Goal: Information Seeking & Learning: Learn about a topic

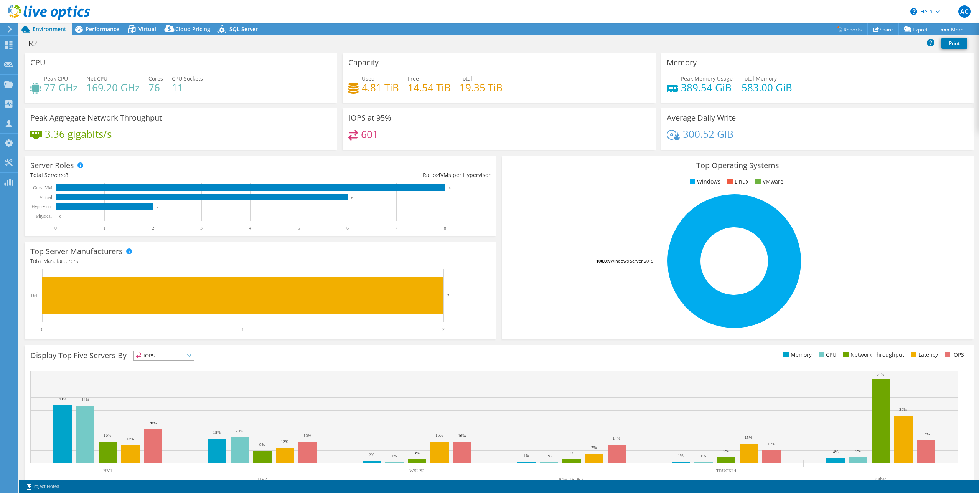
select select "[GEOGRAPHIC_DATA]"
select select "CAD"
click at [101, 27] on span "Performance" at bounding box center [103, 28] width 34 height 7
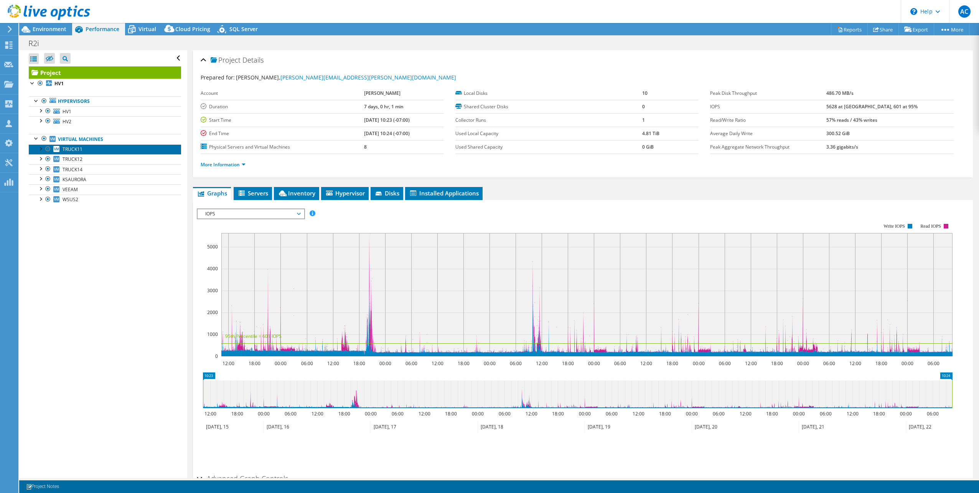
click at [94, 148] on link "TRUCK11" at bounding box center [105, 149] width 152 height 10
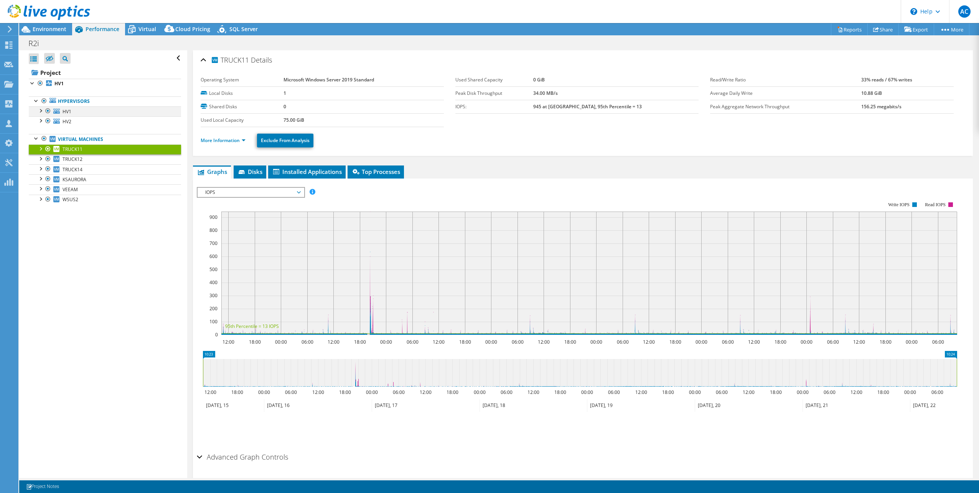
click at [41, 110] on div at bounding box center [40, 110] width 8 height 8
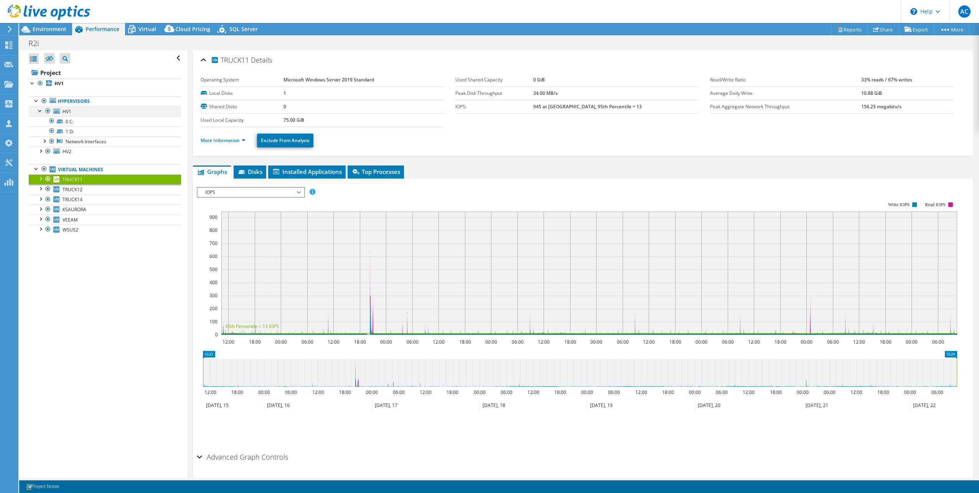
click at [41, 110] on div at bounding box center [40, 110] width 8 height 8
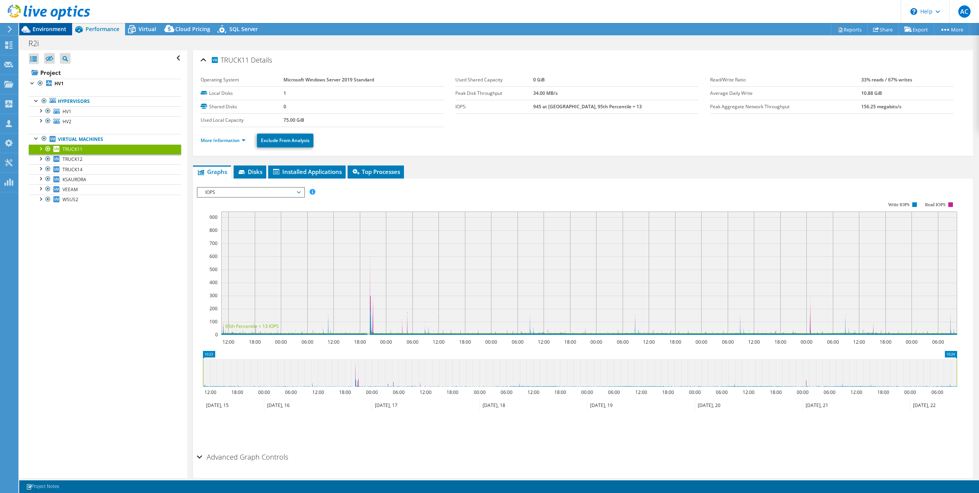
click at [40, 30] on span "Environment" at bounding box center [50, 28] width 34 height 7
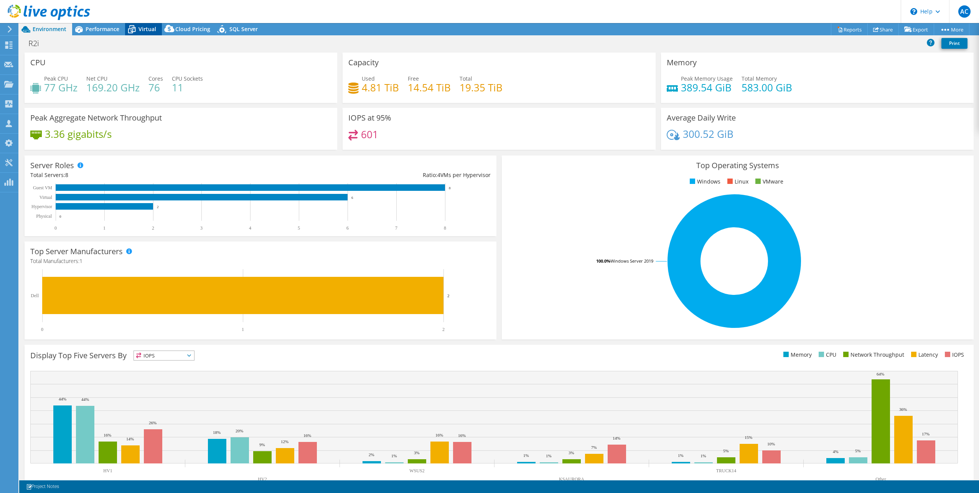
click at [140, 24] on div "Virtual" at bounding box center [143, 29] width 37 height 12
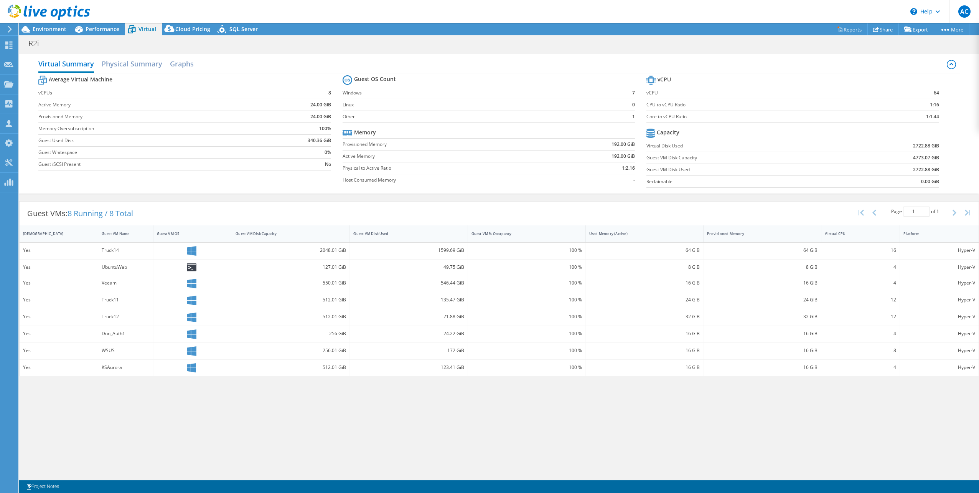
drag, startPoint x: 231, startPoint y: 236, endPoint x: 144, endPoint y: 252, distance: 88.3
click at [144, 252] on div "IsRunning Guest VM Name Guest VM OS Guest VM Disk Capacity Guest VM Disk Used G…" at bounding box center [499, 300] width 959 height 151
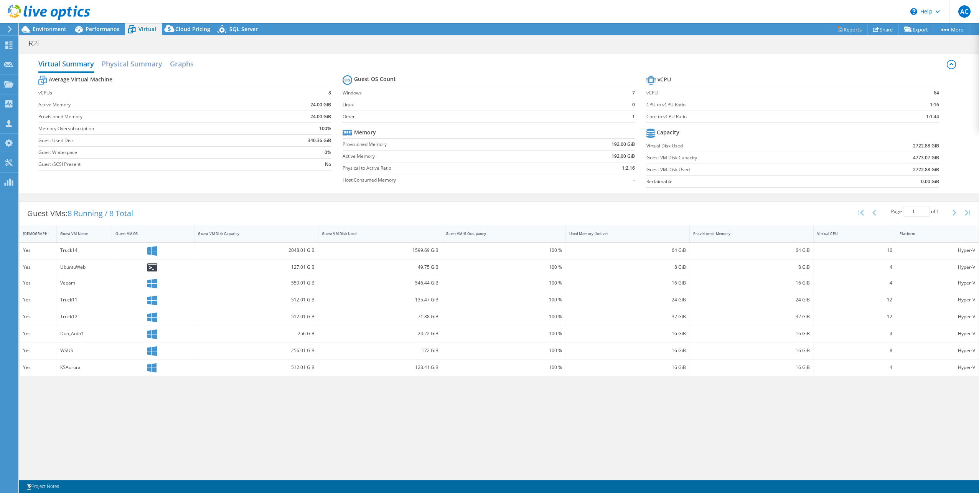
drag, startPoint x: 97, startPoint y: 233, endPoint x: 56, endPoint y: 246, distance: 43.2
click at [56, 246] on div "IsRunning Guest VM Name Guest VM OS Guest VM Disk Capacity Guest VM Disk Used G…" at bounding box center [499, 300] width 959 height 151
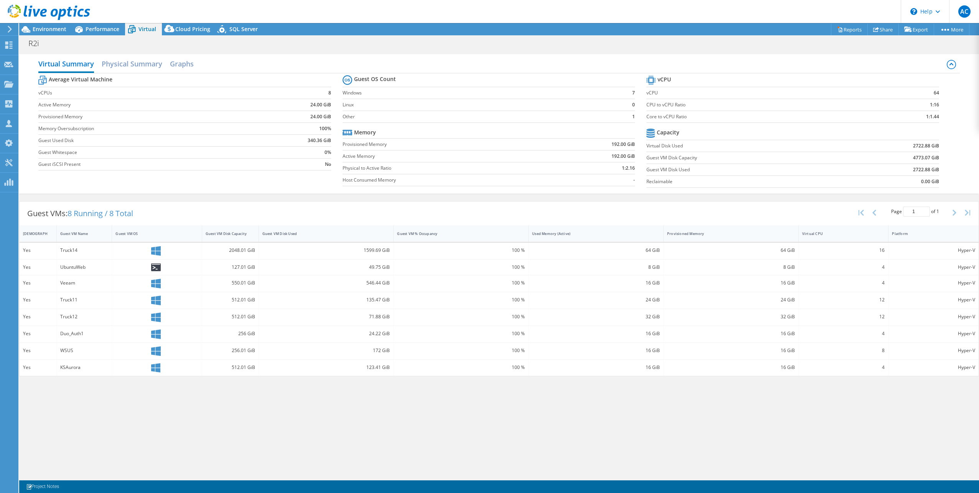
drag, startPoint x: 318, startPoint y: 233, endPoint x: 251, endPoint y: 244, distance: 67.7
click at [251, 244] on div "IsRunning Guest VM Name Guest VM OS Guest VM Disk Capacity Guest VM Disk Used G…" at bounding box center [499, 300] width 959 height 151
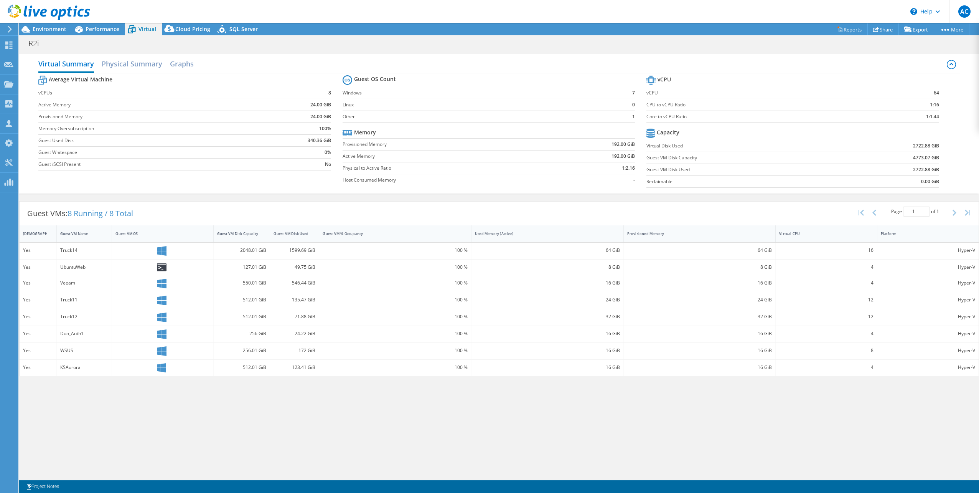
drag, startPoint x: 392, startPoint y: 236, endPoint x: 308, endPoint y: 247, distance: 85.1
click at [306, 246] on div "IsRunning Guest VM Name Guest VM OS Guest VM Disk Capacity Guest VM Disk Used G…" at bounding box center [499, 300] width 959 height 151
click at [472, 234] on div "Used Memory (Active)" at bounding box center [543, 234] width 143 height 12
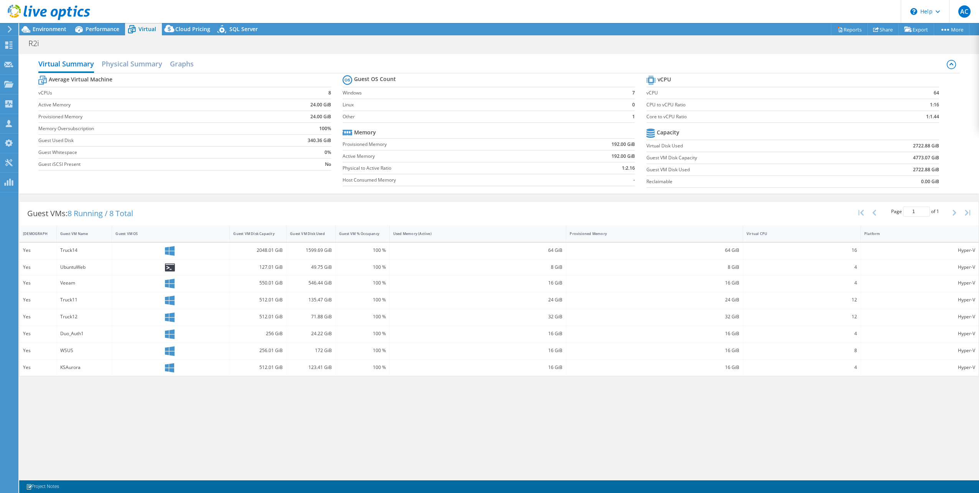
drag, startPoint x: 469, startPoint y: 234, endPoint x: 374, endPoint y: 253, distance: 97.0
click at [370, 251] on div "IsRunning Guest VM Name Guest VM OS Guest VM Disk Capacity Guest VM Disk Used G…" at bounding box center [499, 300] width 959 height 151
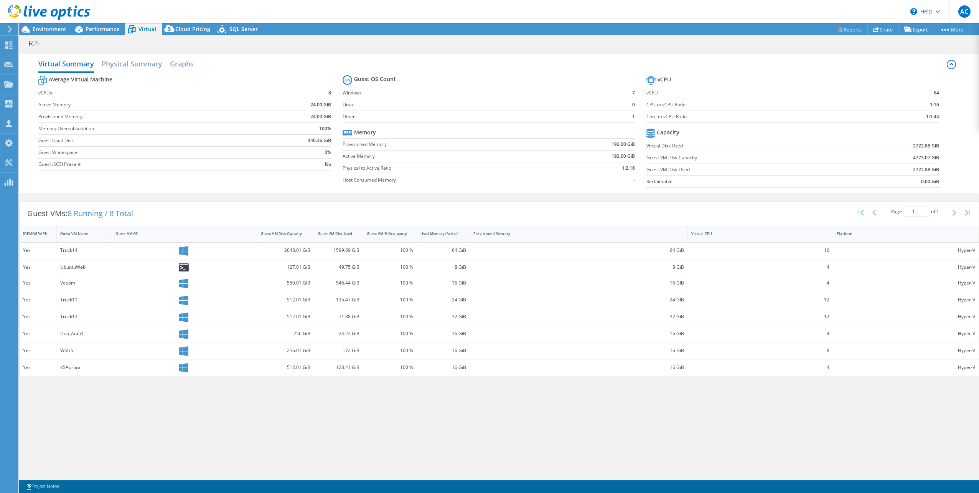
drag, startPoint x: 566, startPoint y: 230, endPoint x: 444, endPoint y: 259, distance: 125.4
click at [441, 259] on div "IsRunning Guest VM Name Guest VM OS Guest VM Disk Capacity Guest VM Disk Used G…" at bounding box center [499, 300] width 959 height 151
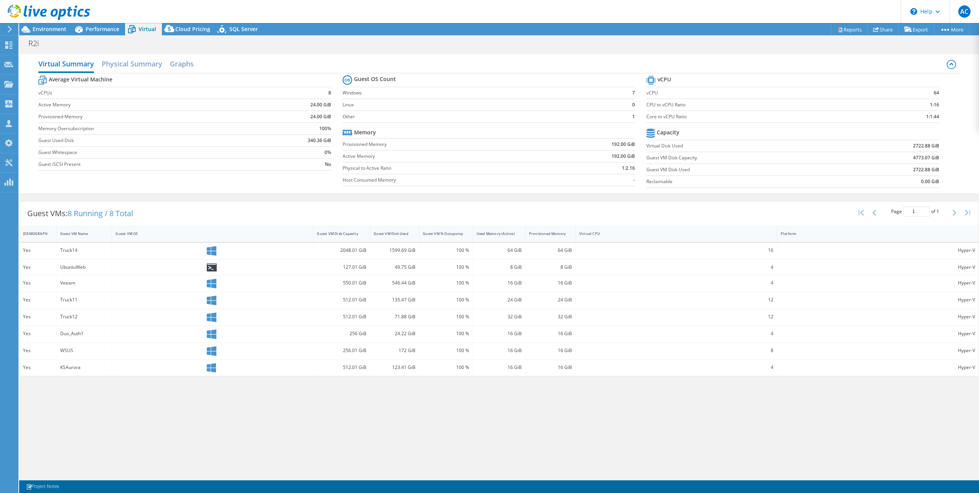
drag, startPoint x: 686, startPoint y: 234, endPoint x: 519, endPoint y: 265, distance: 170.2
click at [518, 265] on div "IsRunning Guest VM Name Guest VM OS Guest VM Disk Capacity Guest VM Disk Used G…" at bounding box center [499, 300] width 959 height 151
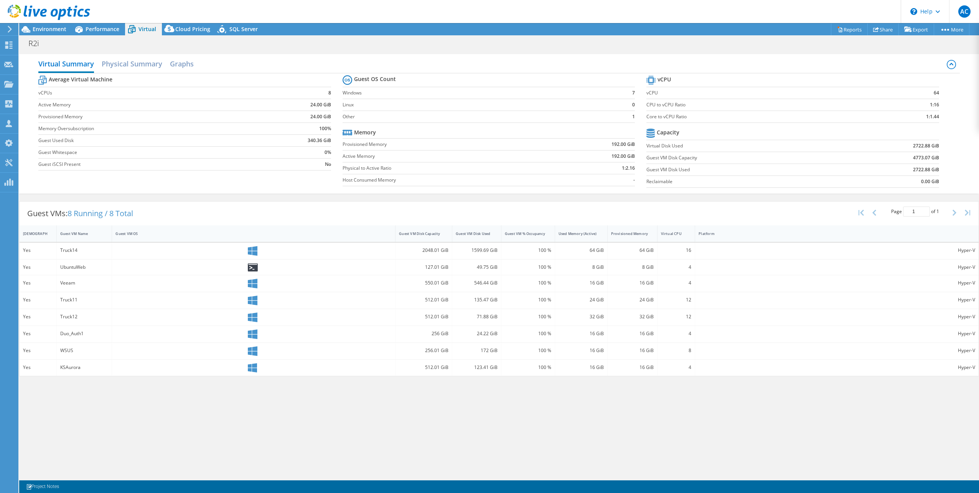
drag, startPoint x: 776, startPoint y: 233, endPoint x: 612, endPoint y: 266, distance: 167.5
click at [612, 266] on div "IsRunning Guest VM Name Guest VM OS Guest VM Disk Capacity Guest VM Disk Used G…" at bounding box center [499, 300] width 959 height 151
drag, startPoint x: 973, startPoint y: 234, endPoint x: 978, endPoint y: 228, distance: 7.9
click at [979, 229] on html "AC Partner Team Member Arnault Claden arnault.claden@r2i.ca r2i My Profile Log …" at bounding box center [489, 246] width 979 height 493
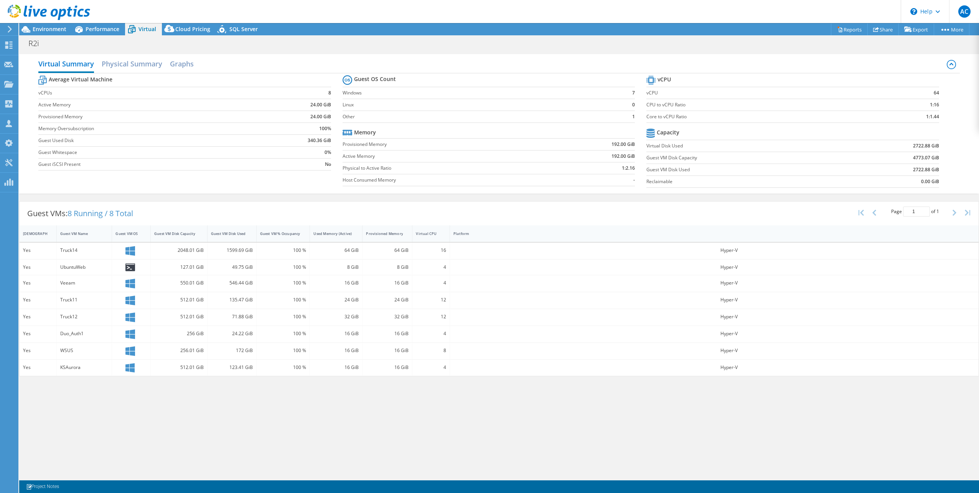
drag, startPoint x: 388, startPoint y: 237, endPoint x: 152, endPoint y: 271, distance: 238.4
click at [150, 271] on div "IsRunning Guest VM Name Guest VM OS Guest VM Disk Capacity Guest VM Disk Used G…" at bounding box center [499, 300] width 959 height 151
click at [95, 30] on span "Performance" at bounding box center [103, 28] width 34 height 7
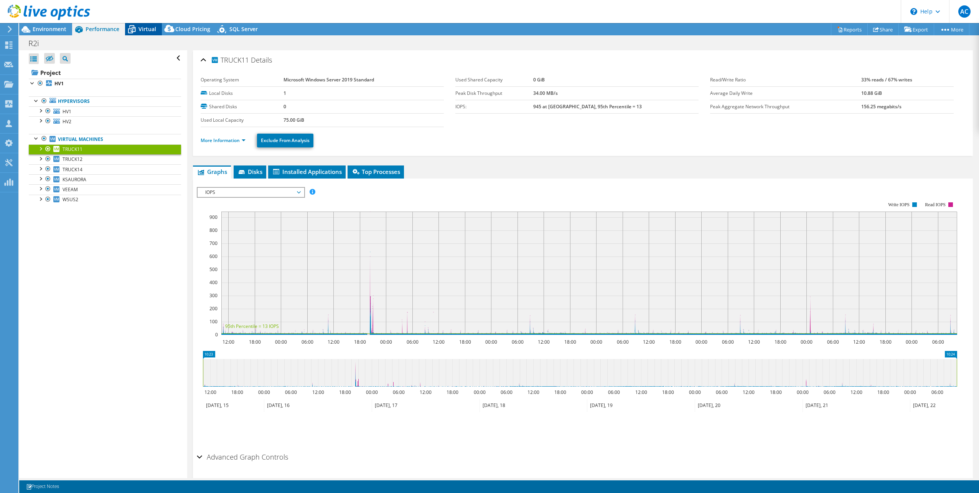
click at [148, 29] on span "Virtual" at bounding box center [148, 28] width 18 height 7
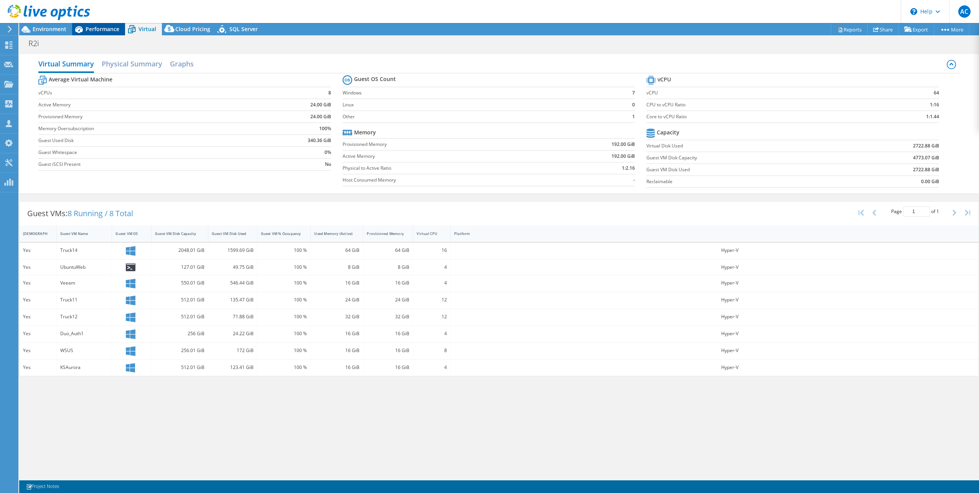
click at [105, 29] on span "Performance" at bounding box center [103, 28] width 34 height 7
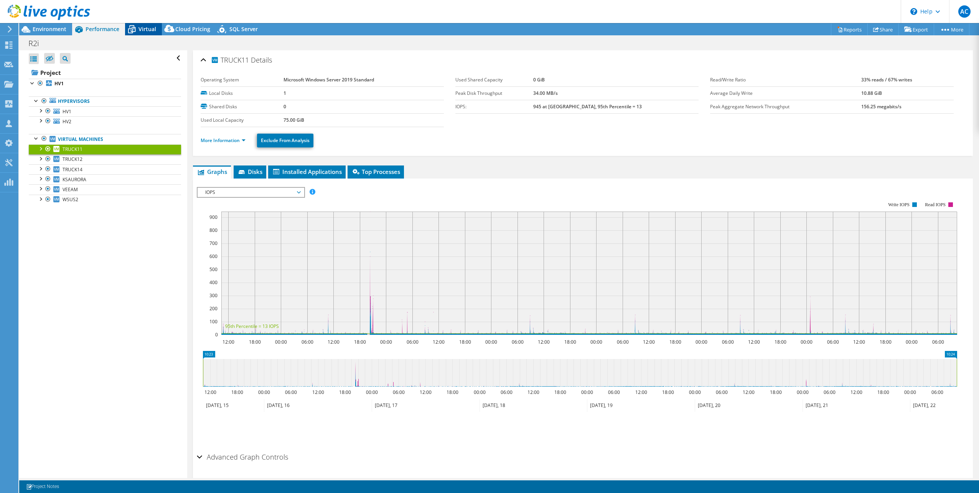
click at [145, 28] on span "Virtual" at bounding box center [148, 28] width 18 height 7
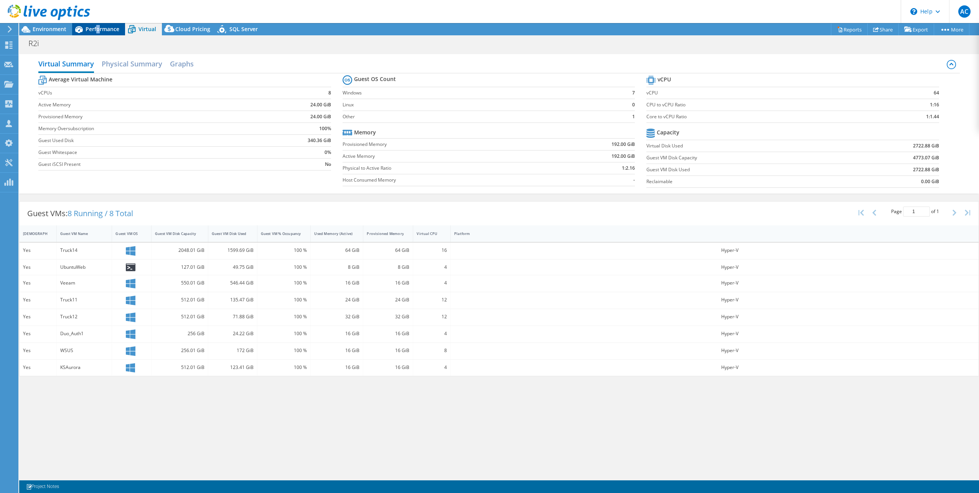
click at [97, 30] on span "Performance" at bounding box center [103, 28] width 34 height 7
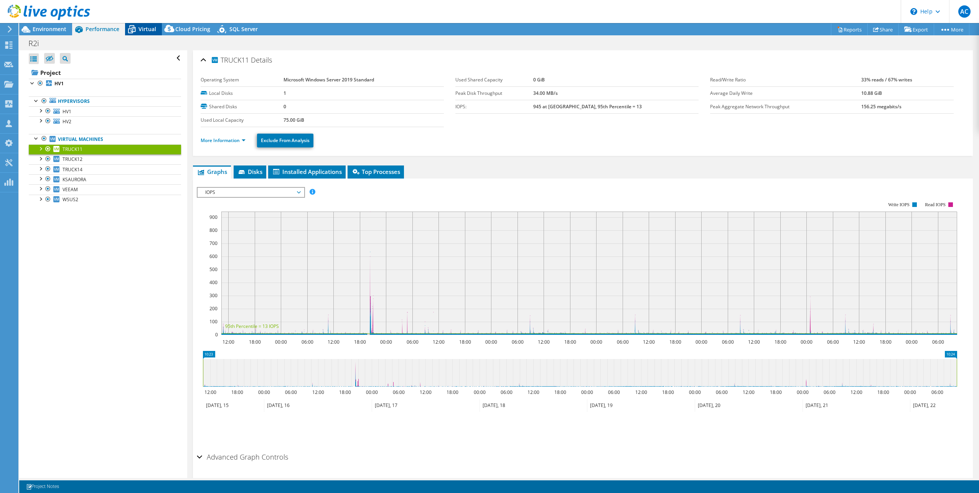
click at [140, 28] on span "Virtual" at bounding box center [148, 28] width 18 height 7
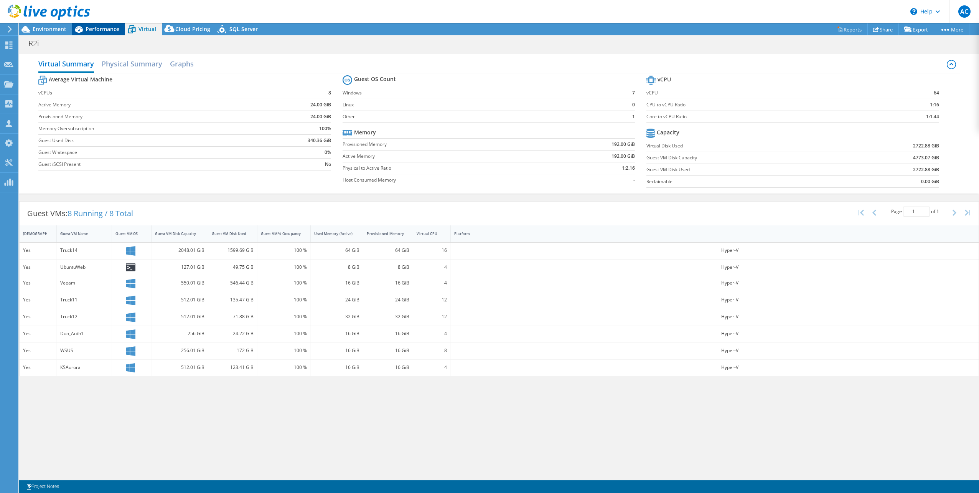
click at [98, 26] on span "Performance" at bounding box center [103, 28] width 34 height 7
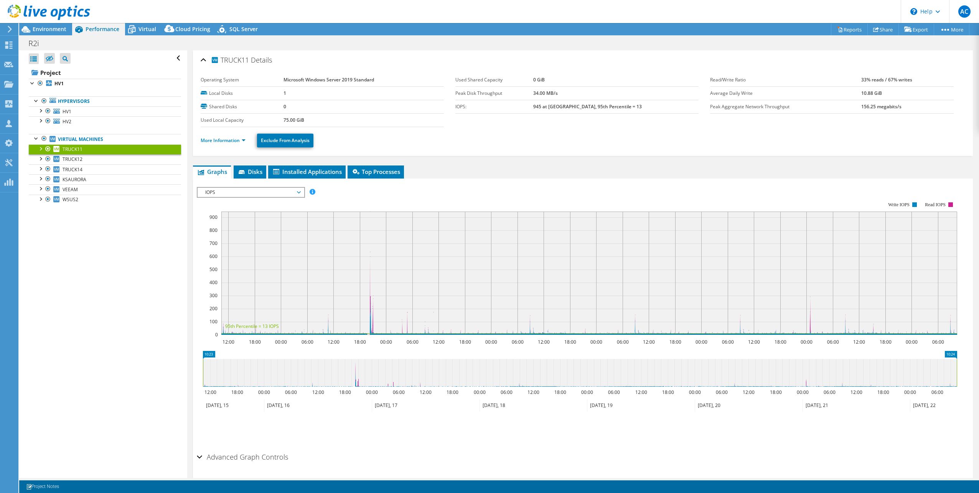
click at [82, 284] on div "Open All Close All Hide Excluded Nodes Project Tree Filter" at bounding box center [103, 263] width 168 height 427
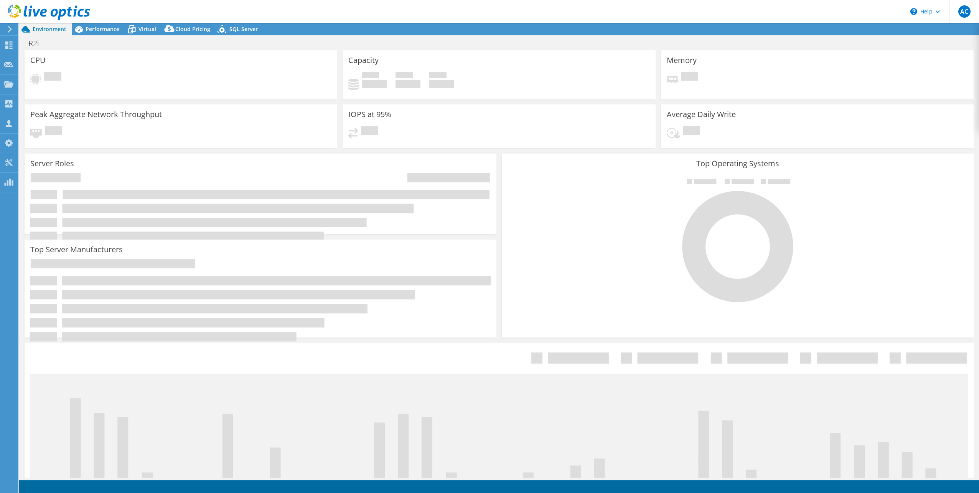
select select "Canada"
select select "CAD"
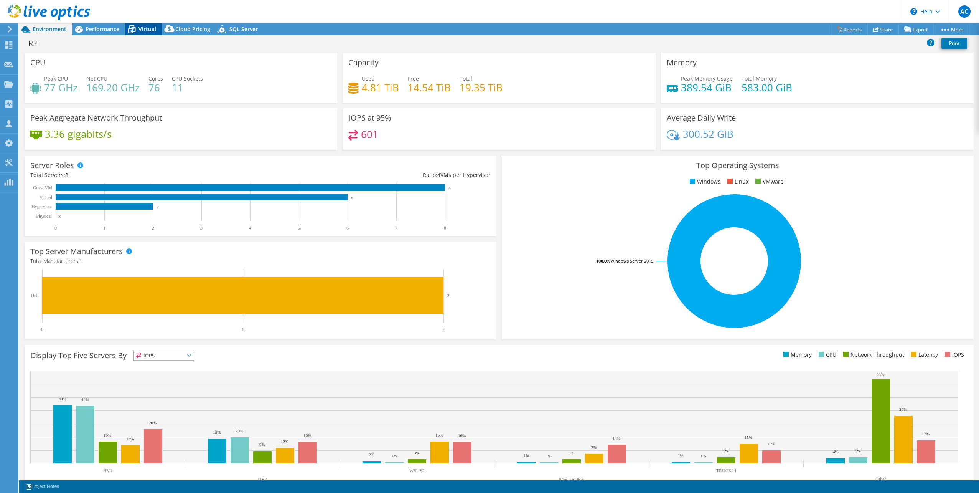
click at [149, 28] on span "Virtual" at bounding box center [148, 28] width 18 height 7
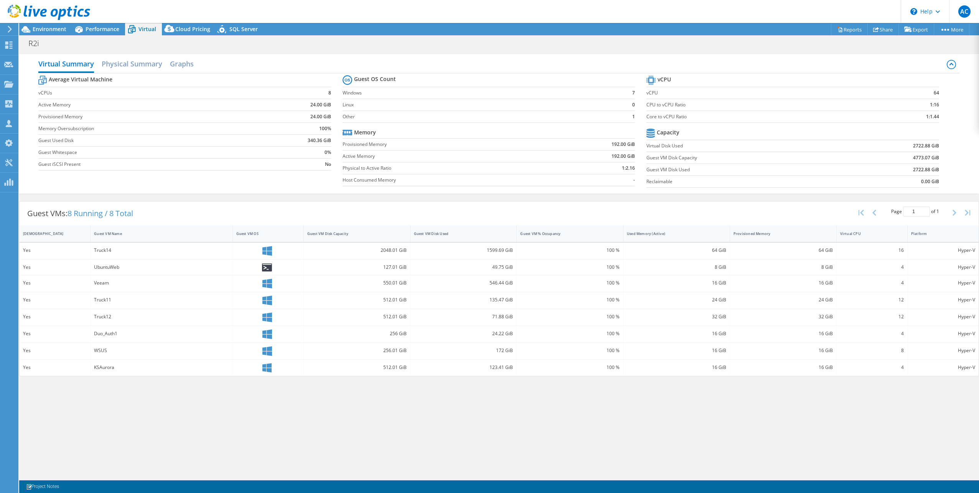
click at [378, 393] on div "Virtual Summary Physical Summary Graphs Average Virtual Machine vCPUs 8 Active …" at bounding box center [499, 263] width 960 height 427
click at [668, 460] on div "Virtual Summary Physical Summary Graphs Average Virtual Machine vCPUs 8 Active …" at bounding box center [499, 263] width 960 height 427
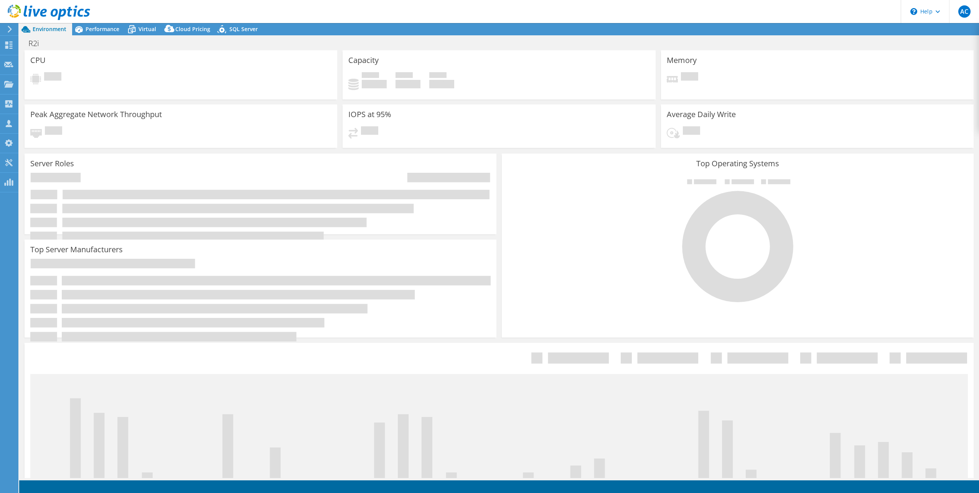
select select "[GEOGRAPHIC_DATA]"
select select "CAD"
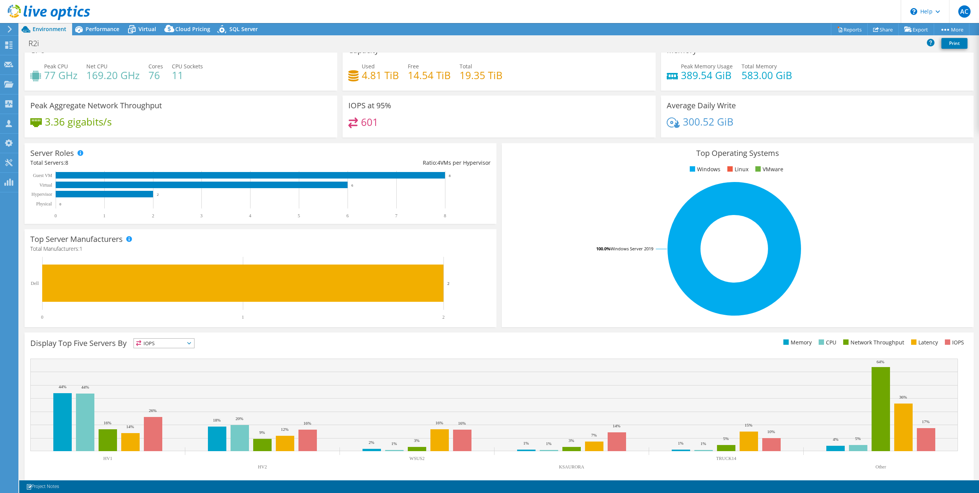
scroll to position [19, 0]
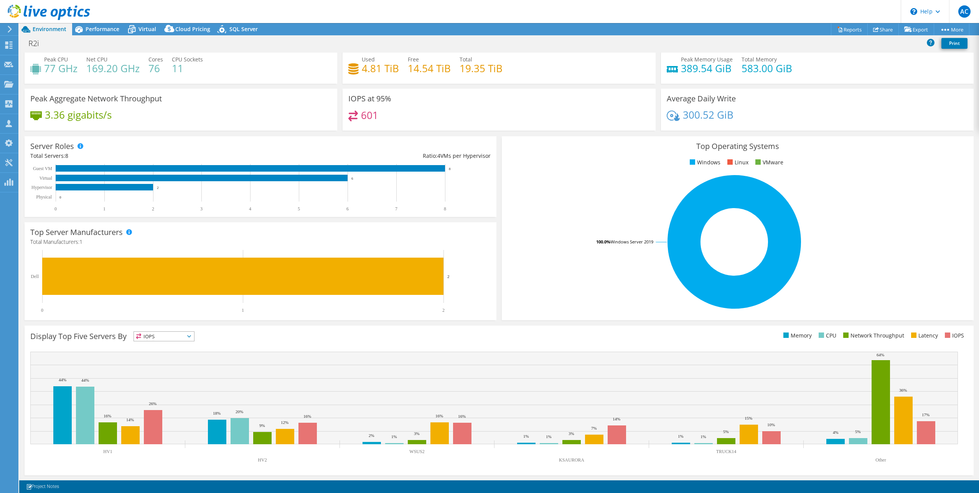
click at [908, 137] on div "Top Operating Systems Windows Linux VMware 100.0% Windows Server 2019" at bounding box center [738, 228] width 472 height 184
click at [37, 85] on div "Projects" at bounding box center [36, 84] width 37 height 19
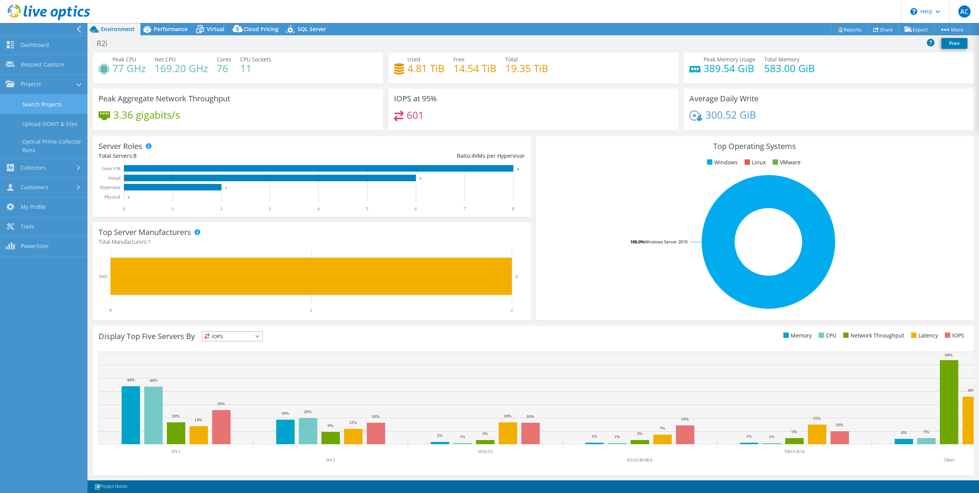
click at [48, 101] on link "Search Projects" at bounding box center [43, 104] width 87 height 20
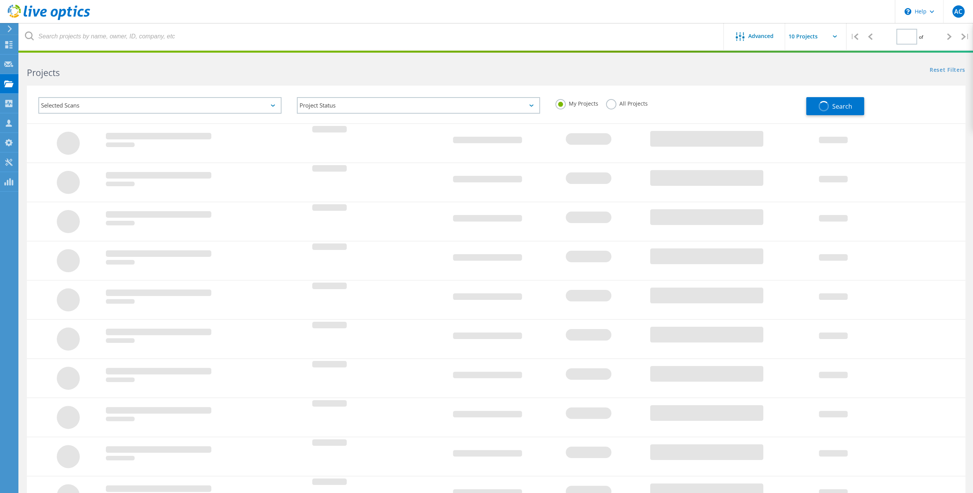
type input "1"
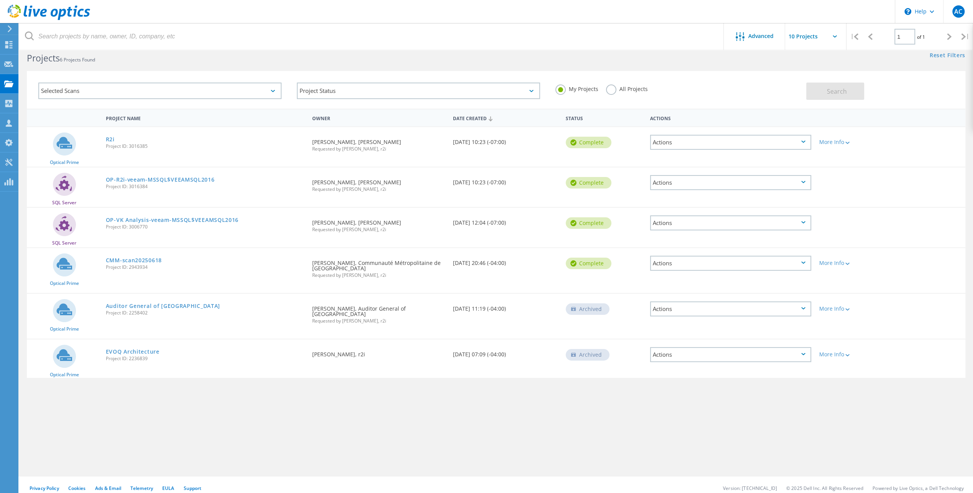
scroll to position [21, 0]
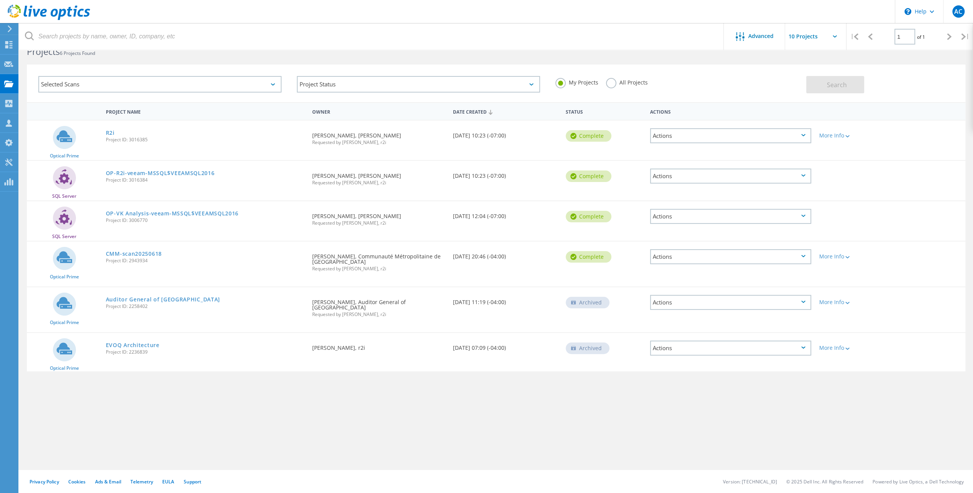
click at [393, 475] on div "Privacy Policy Cookies Ads & Email Telemetry [PERSON_NAME] Support Version: [TE…" at bounding box center [486, 481] width 973 height 23
click at [110, 133] on link "R2i" at bounding box center [110, 132] width 9 height 5
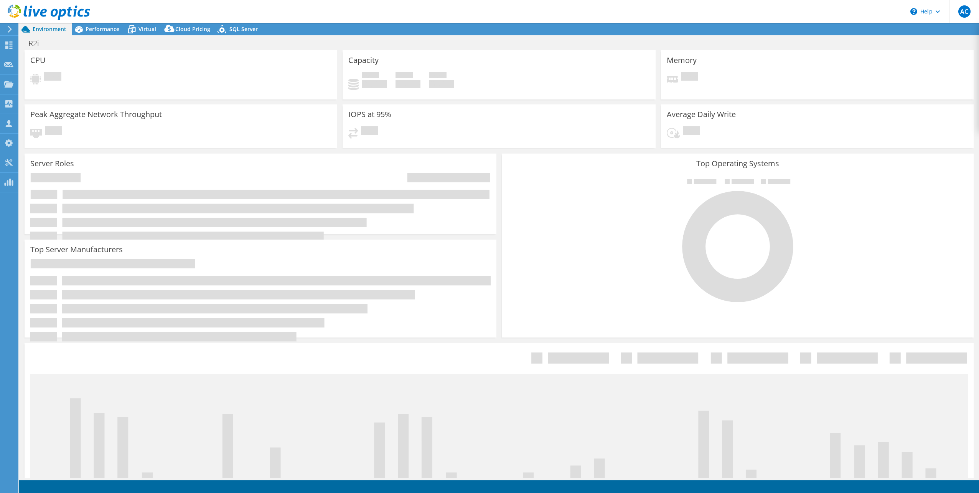
select select "[GEOGRAPHIC_DATA]"
select select "CAD"
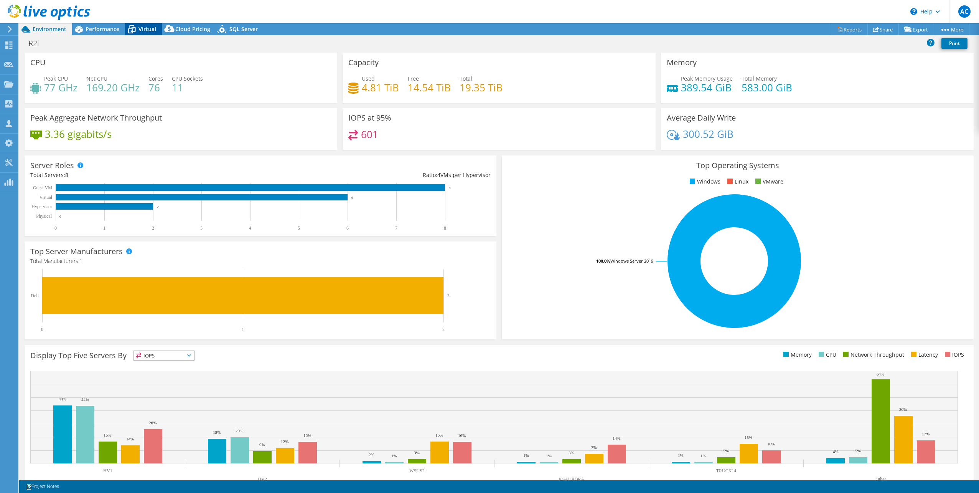
click at [140, 26] on span "Virtual" at bounding box center [148, 28] width 18 height 7
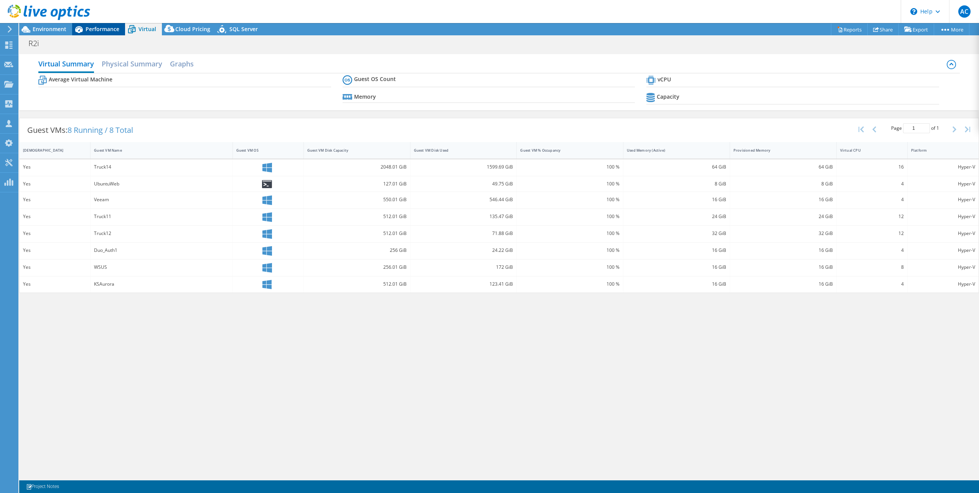
click at [104, 28] on span "Performance" at bounding box center [103, 28] width 34 height 7
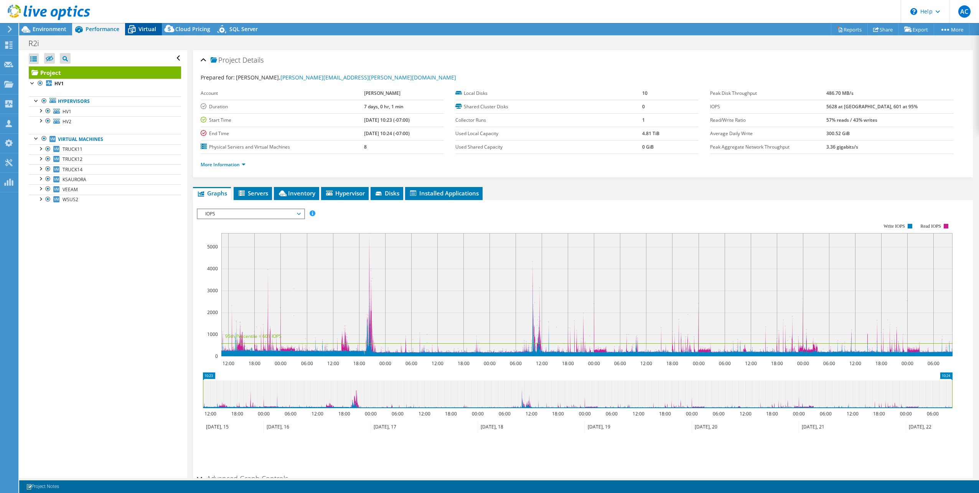
click at [147, 30] on span "Virtual" at bounding box center [148, 28] width 18 height 7
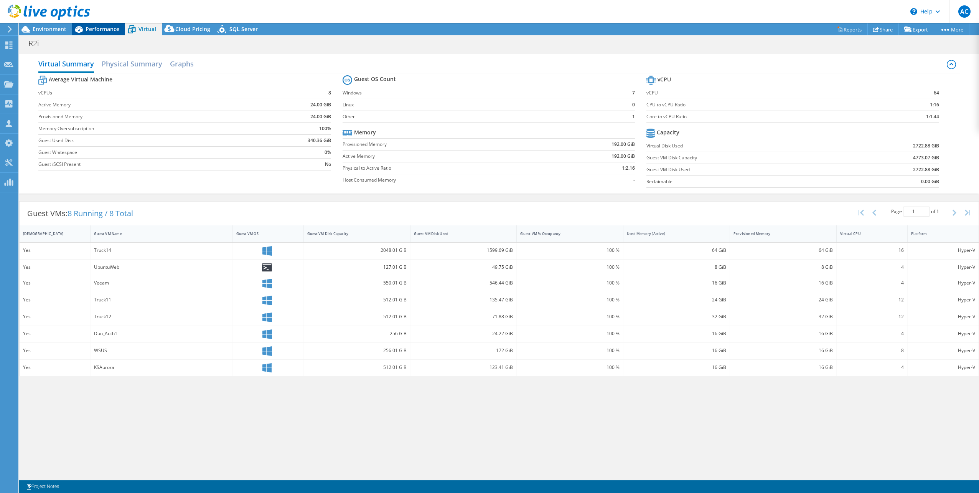
click at [101, 26] on span "Performance" at bounding box center [103, 28] width 34 height 7
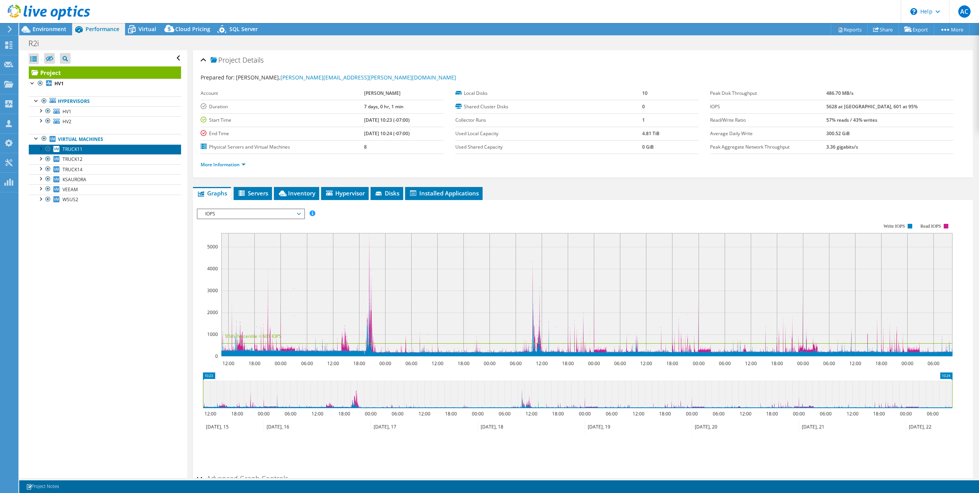
click at [79, 144] on link "TRUCK11" at bounding box center [105, 149] width 152 height 10
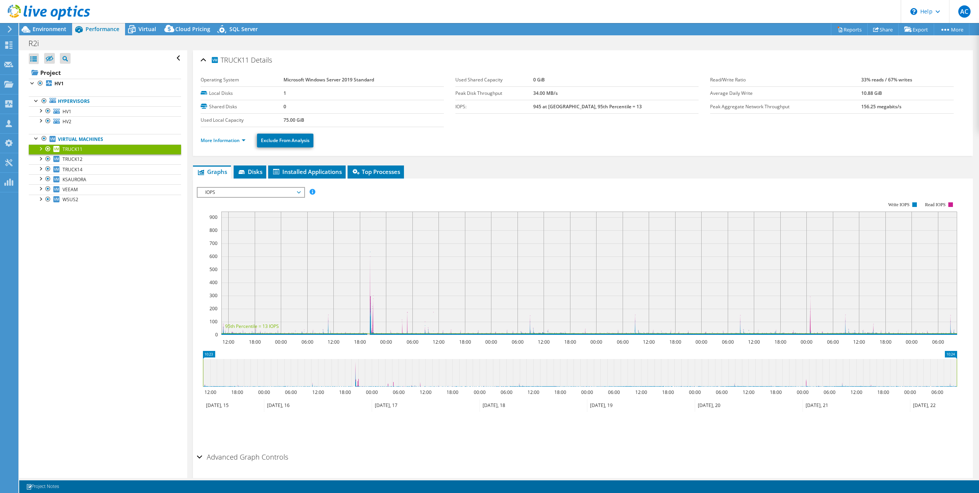
click at [297, 190] on span "IOPS" at bounding box center [250, 192] width 99 height 9
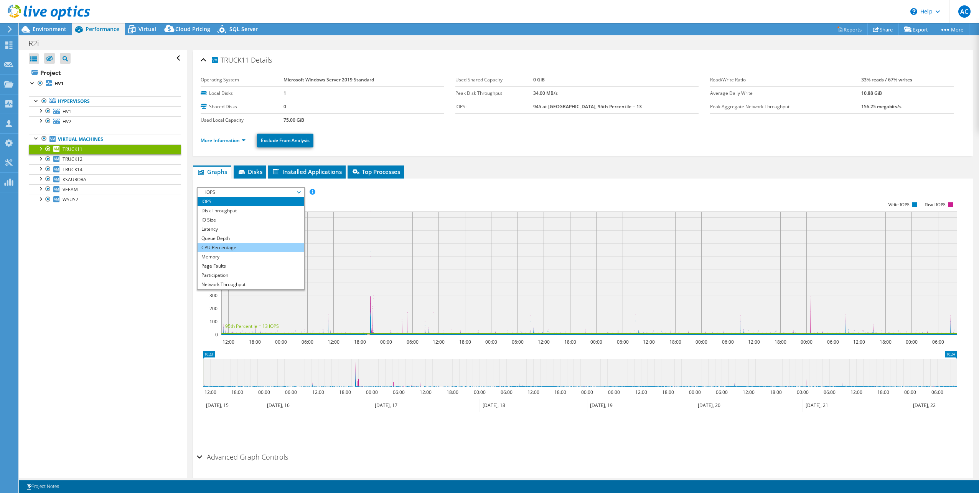
scroll to position [28, 0]
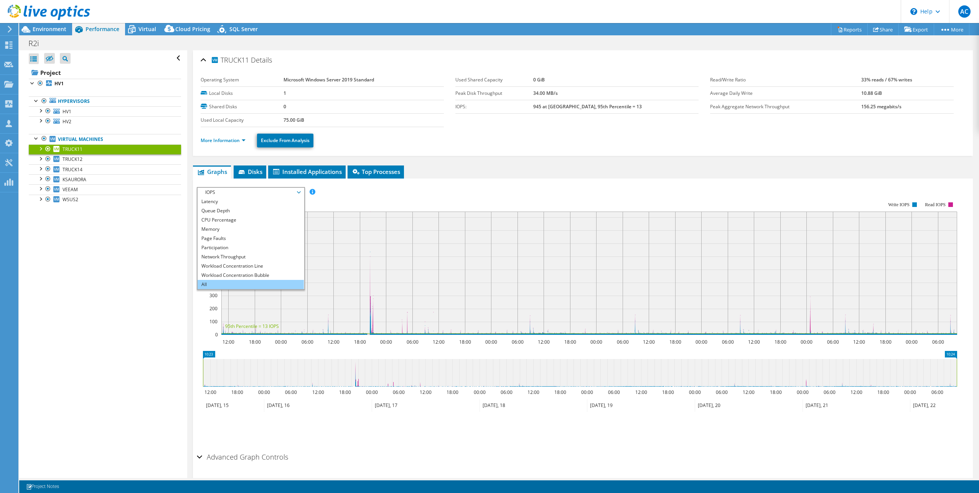
click at [235, 284] on li "All" at bounding box center [251, 284] width 106 height 9
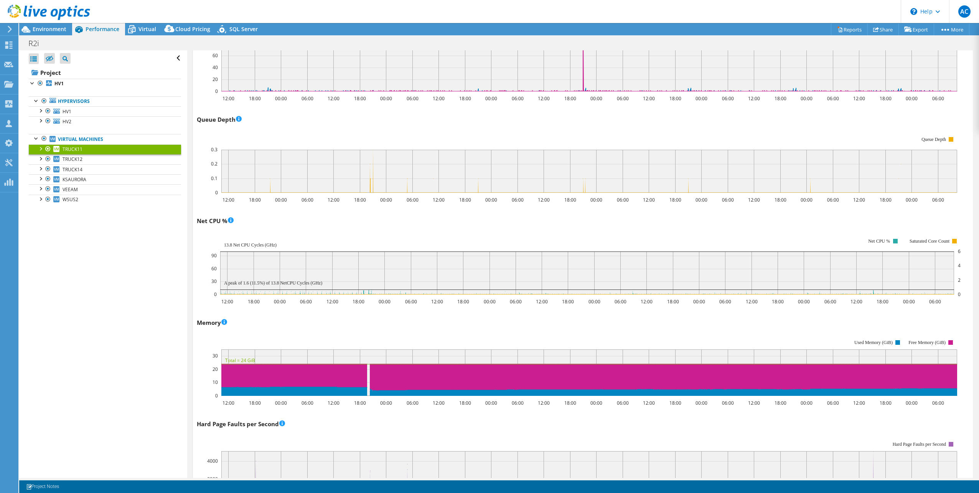
scroll to position [499, 0]
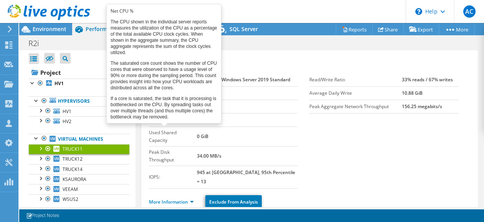
select select "[GEOGRAPHIC_DATA]"
select select "CAD"
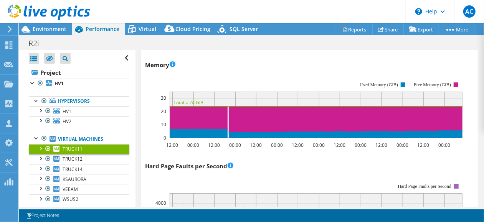
scroll to position [769, 0]
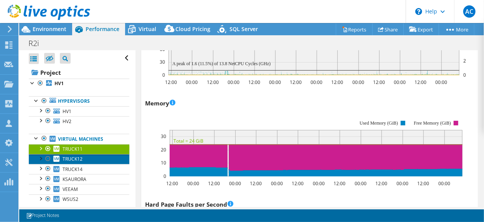
click link "TRUCK12"
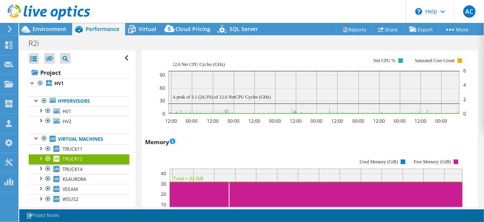
scroll to position [731, 0]
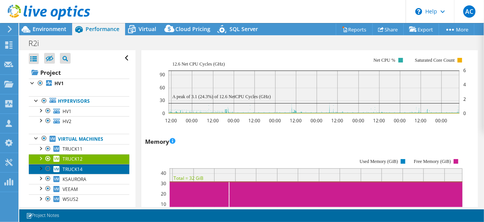
click span "TRUCK14"
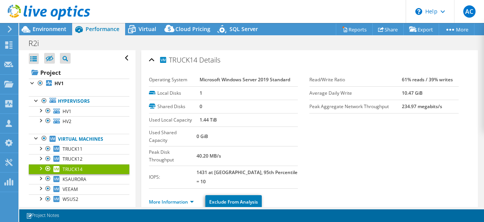
select select "[GEOGRAPHIC_DATA]"
select select "CAD"
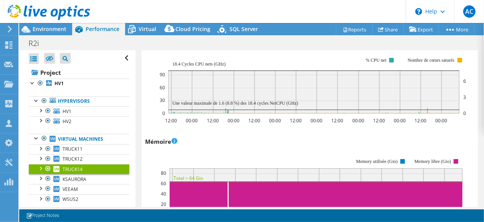
scroll to position [769, 0]
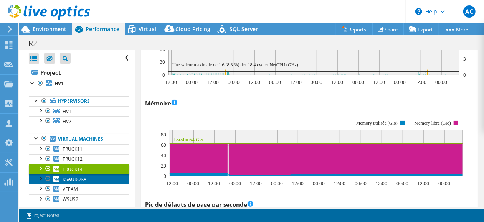
click at [81, 176] on span "KSAURORA" at bounding box center [75, 179] width 24 height 7
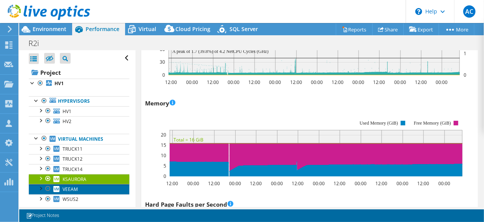
click at [69, 188] on span "VEEAM" at bounding box center [70, 189] width 15 height 7
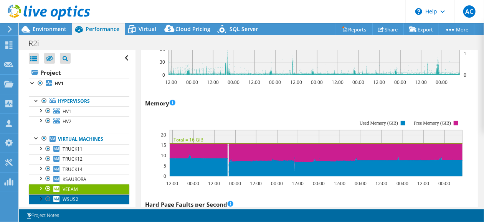
click at [79, 195] on link "WSUS2" at bounding box center [79, 200] width 101 height 10
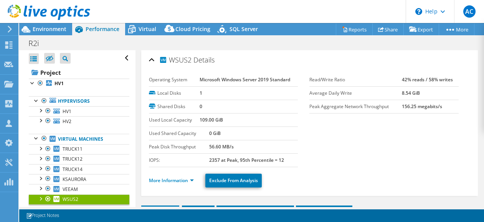
select select "[GEOGRAPHIC_DATA]"
select select "CAD"
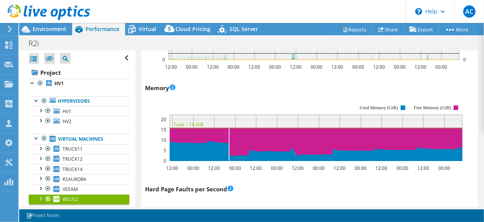
scroll to position [769, 0]
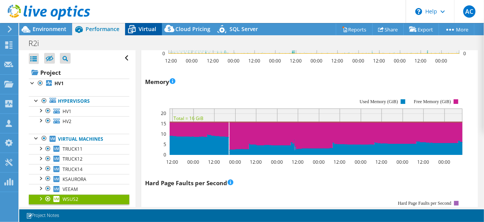
click at [139, 30] on span "Virtual" at bounding box center [148, 28] width 18 height 7
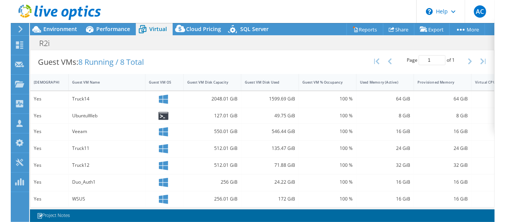
scroll to position [153, 0]
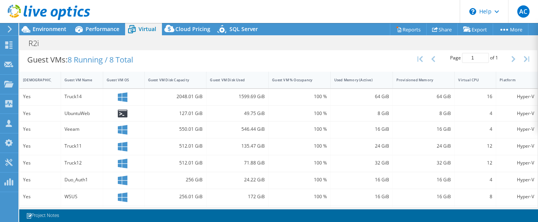
drag, startPoint x: 110, startPoint y: 85, endPoint x: 9, endPoint y: 12, distance: 124.5
click at [99, 86] on div at bounding box center [103, 80] width 14 height 16
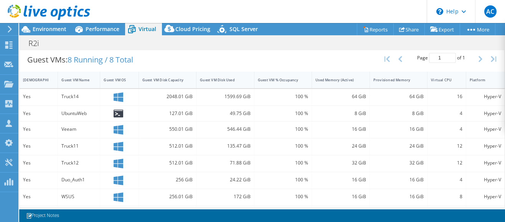
scroll to position [176, 0]
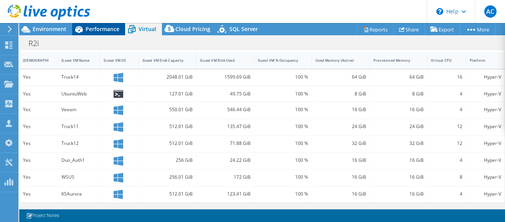
click at [93, 31] on span "Performance" at bounding box center [103, 28] width 34 height 7
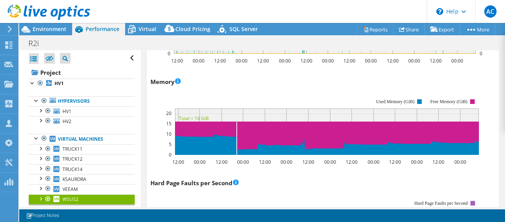
scroll to position [0, 0]
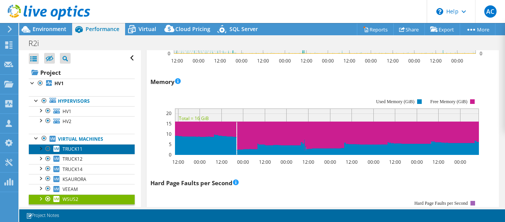
click span "TRUCK11"
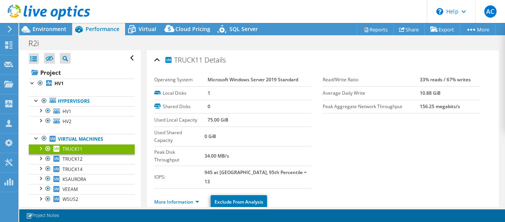
select select "[GEOGRAPHIC_DATA]"
select select "CAD"
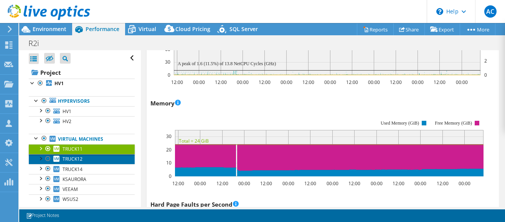
click at [76, 157] on span "TRUCK12" at bounding box center [73, 159] width 20 height 7
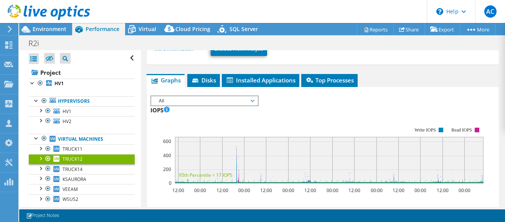
scroll to position [153, 0]
drag, startPoint x: 256, startPoint y: 73, endPoint x: 254, endPoint y: 76, distance: 4.7
click at [256, 96] on span "All" at bounding box center [204, 100] width 106 height 9
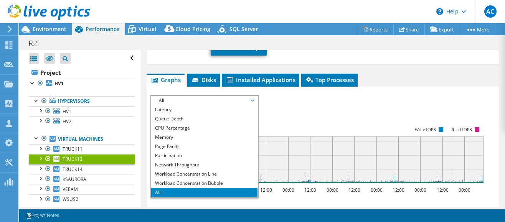
click at [251, 96] on span "All" at bounding box center [204, 100] width 99 height 9
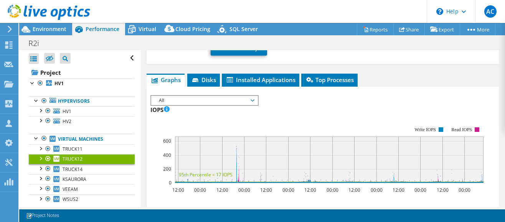
click at [251, 96] on span "All" at bounding box center [204, 100] width 99 height 9
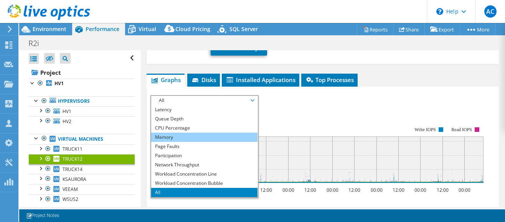
click at [163, 133] on li "Memory" at bounding box center [204, 137] width 106 height 9
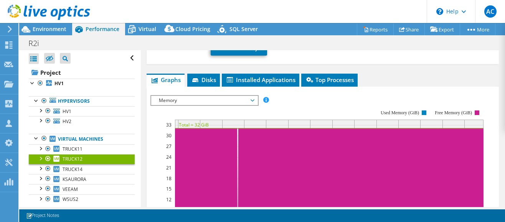
scroll to position [192, 0]
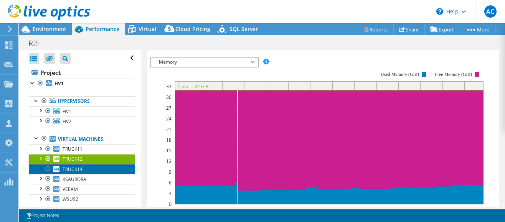
click at [83, 168] on link "TRUCK14" at bounding box center [82, 169] width 106 height 10
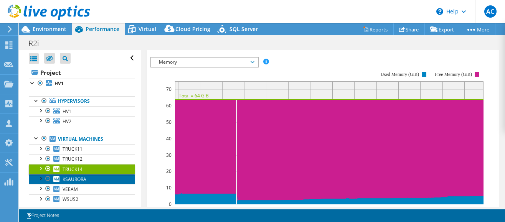
click at [75, 177] on span "KSAURORA" at bounding box center [75, 179] width 24 height 7
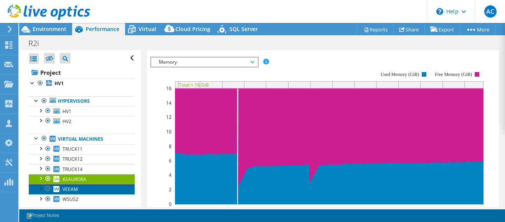
click at [91, 186] on link "VEEAM" at bounding box center [82, 189] width 106 height 10
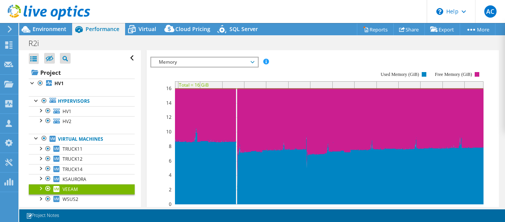
click at [277, 7] on header "AC Partner Team Member Arnault Claden arnault.claden@r2i.ca r2i My Profile Log …" at bounding box center [252, 11] width 505 height 23
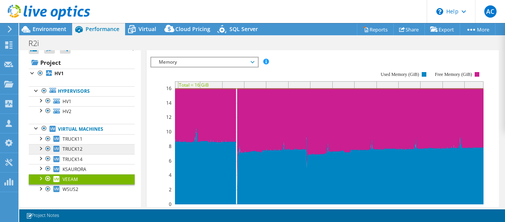
scroll to position [13, 0]
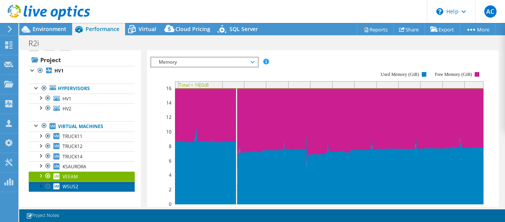
click at [67, 183] on span "WSUS2" at bounding box center [71, 186] width 16 height 7
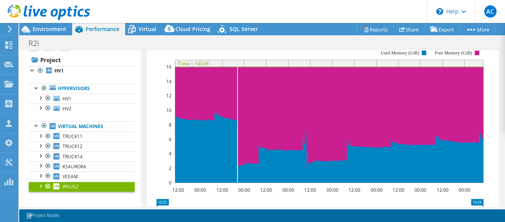
click at [236, 17] on header "AC Partner Team Member Arnault Claden arnault.claden@r2i.ca r2i My Profile Log …" at bounding box center [252, 11] width 505 height 23
click at [143, 26] on span "Virtual" at bounding box center [148, 28] width 18 height 7
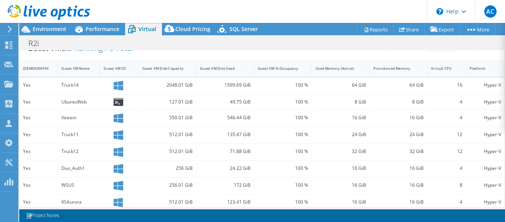
scroll to position [170, 0]
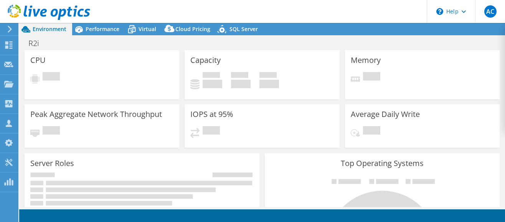
select select "[GEOGRAPHIC_DATA]"
select select "CAD"
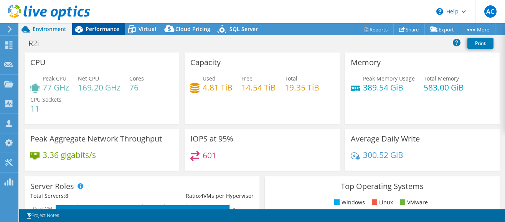
click at [101, 27] on span "Performance" at bounding box center [103, 28] width 34 height 7
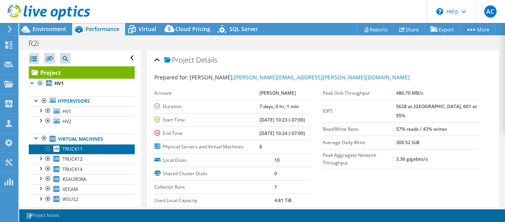
click at [75, 150] on span "TRUCK11" at bounding box center [73, 149] width 20 height 7
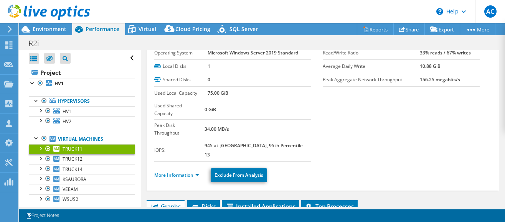
scroll to position [38, 0]
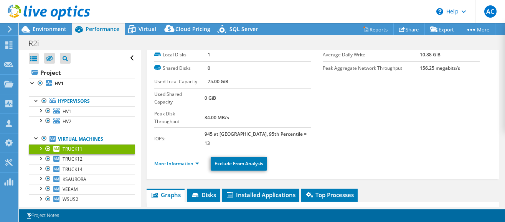
click at [195, 211] on span "IOPS" at bounding box center [204, 215] width 99 height 9
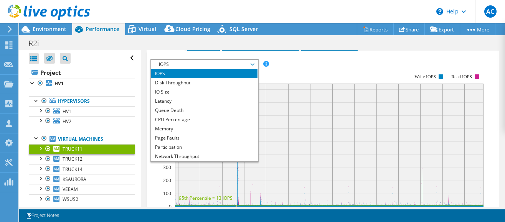
scroll to position [192, 0]
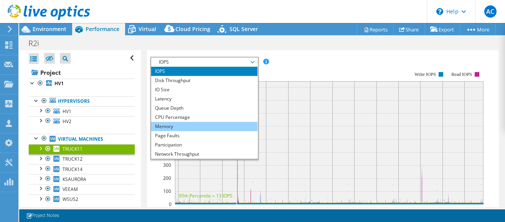
click at [167, 122] on li "Memory" at bounding box center [204, 126] width 106 height 9
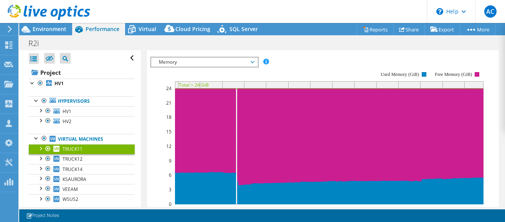
click at [76, 152] on link "TRUCK11" at bounding box center [82, 149] width 106 height 10
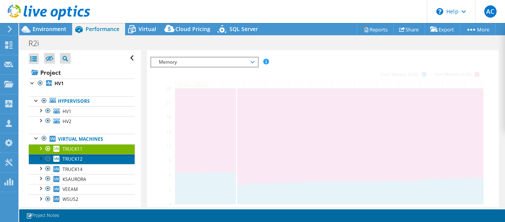
click at [78, 161] on span "TRUCK12" at bounding box center [73, 159] width 20 height 7
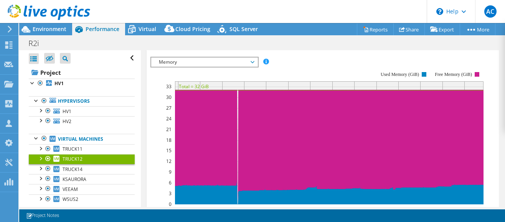
click at [82, 162] on link "TRUCK12" at bounding box center [82, 159] width 106 height 10
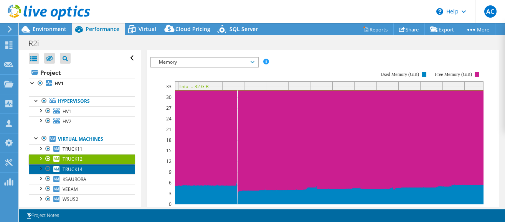
click at [81, 166] on span "TRUCK14" at bounding box center [73, 169] width 20 height 7
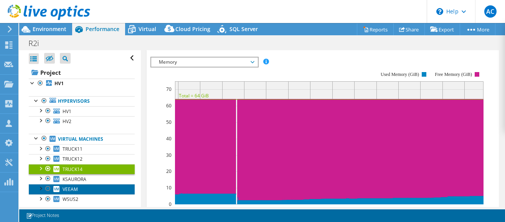
click at [83, 187] on link "VEEAM" at bounding box center [82, 189] width 106 height 10
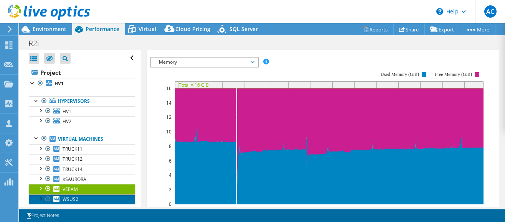
click at [88, 197] on link "WSUS2" at bounding box center [82, 200] width 106 height 10
